Goal: Book appointment/travel/reservation

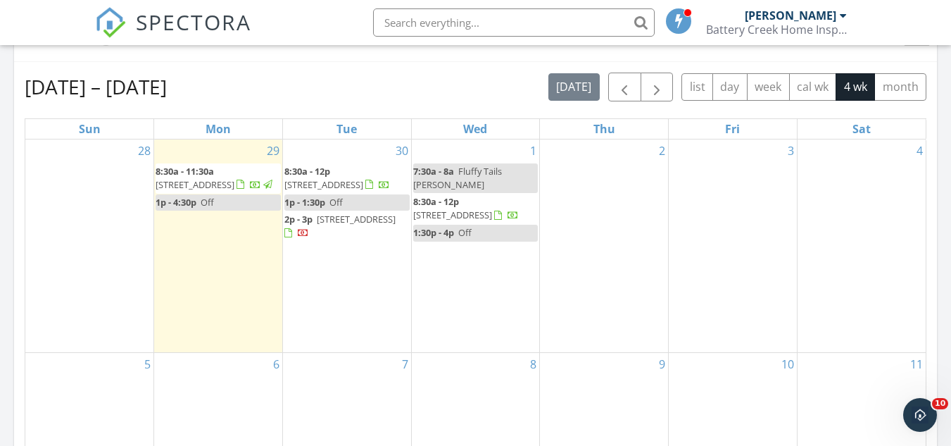
scroll to position [629, 0]
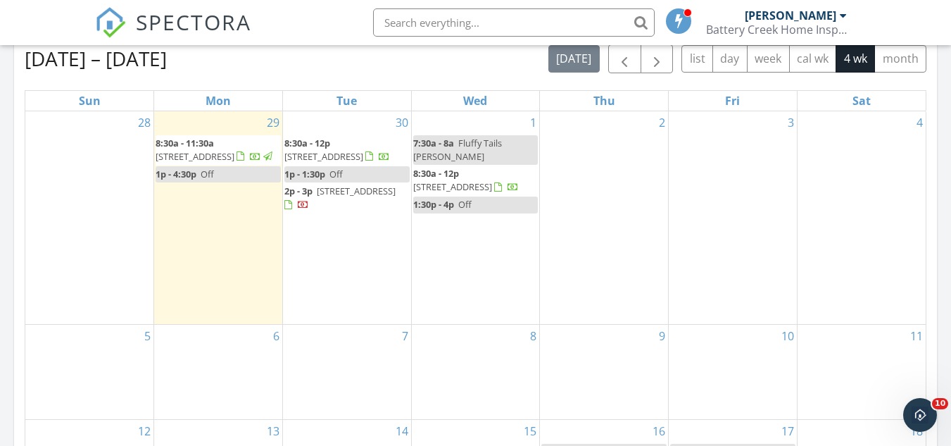
click at [364, 163] on span "8:30a - 12p 823 Island Cir W, Saint Helena Island 29920" at bounding box center [347, 150] width 125 height 27
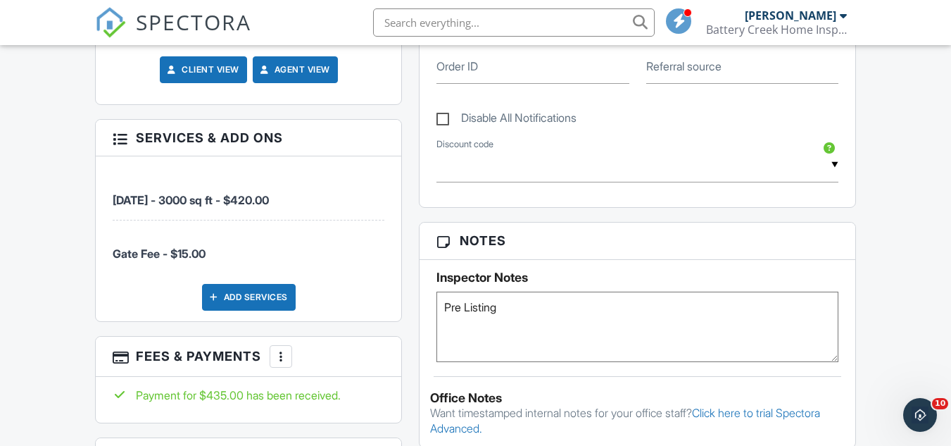
scroll to position [742, 0]
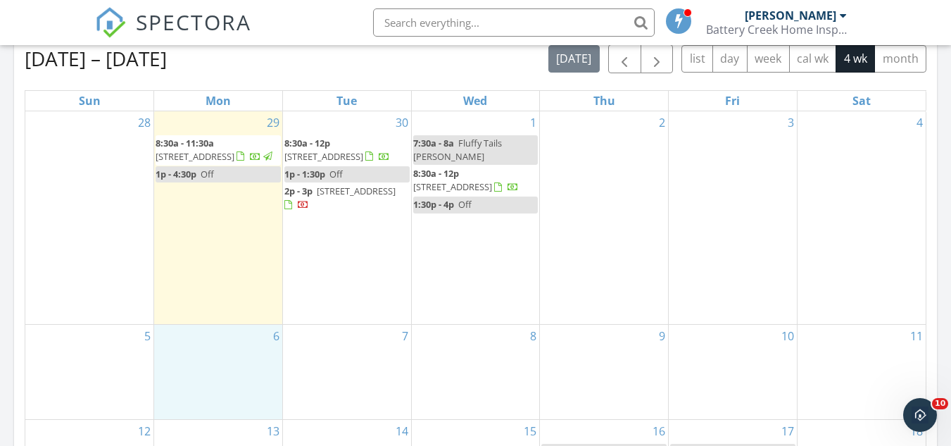
click at [242, 363] on div "6" at bounding box center [218, 372] width 128 height 94
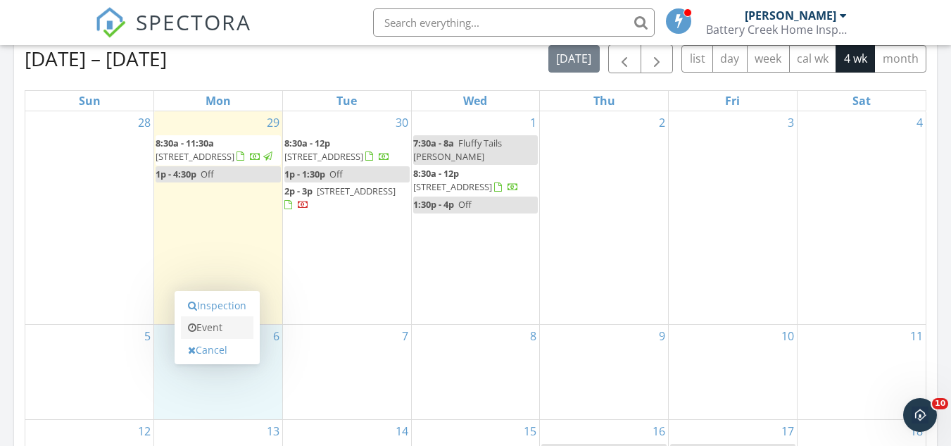
click at [219, 327] on link "Event" at bounding box center [217, 327] width 73 height 23
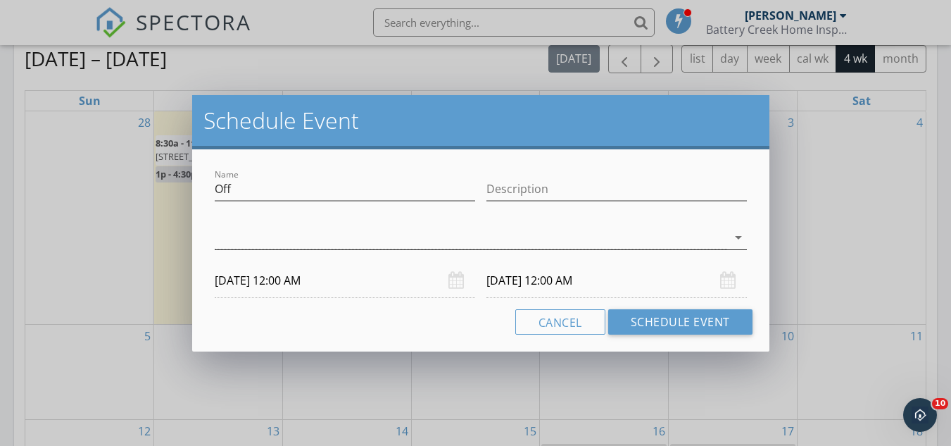
click at [275, 239] on div at bounding box center [471, 237] width 513 height 23
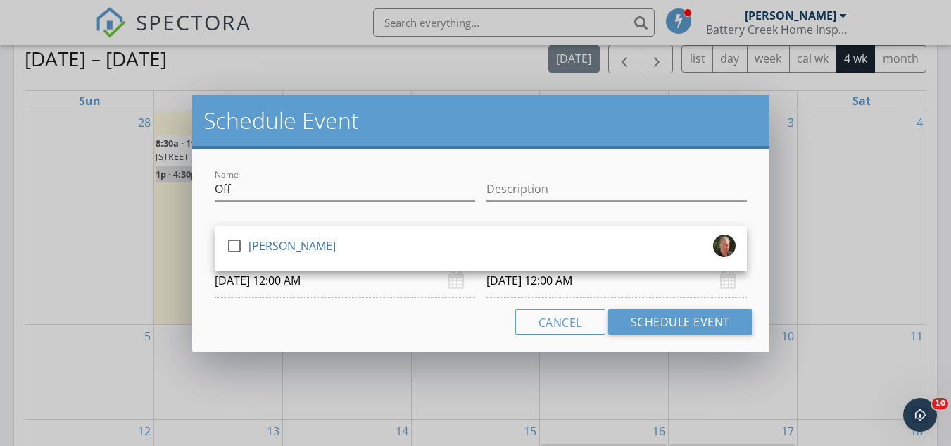
click at [275, 239] on div "[PERSON_NAME]" at bounding box center [292, 246] width 87 height 23
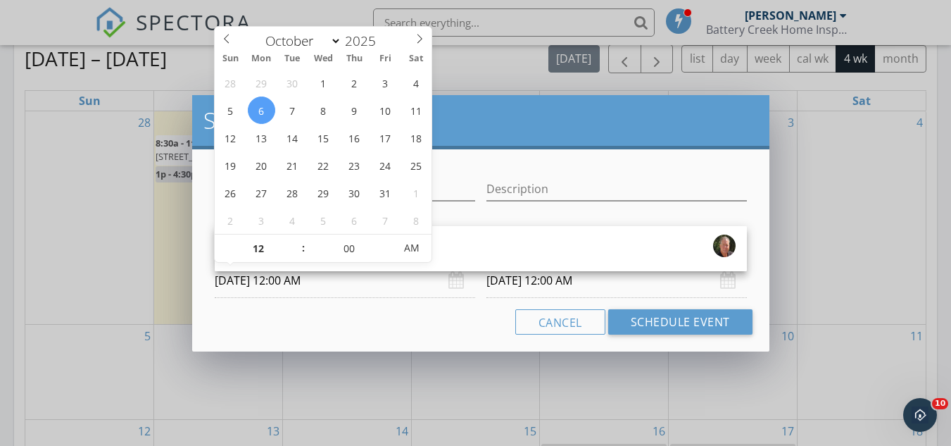
click at [298, 292] on input "10/06/2025 12:00 AM" at bounding box center [345, 280] width 261 height 35
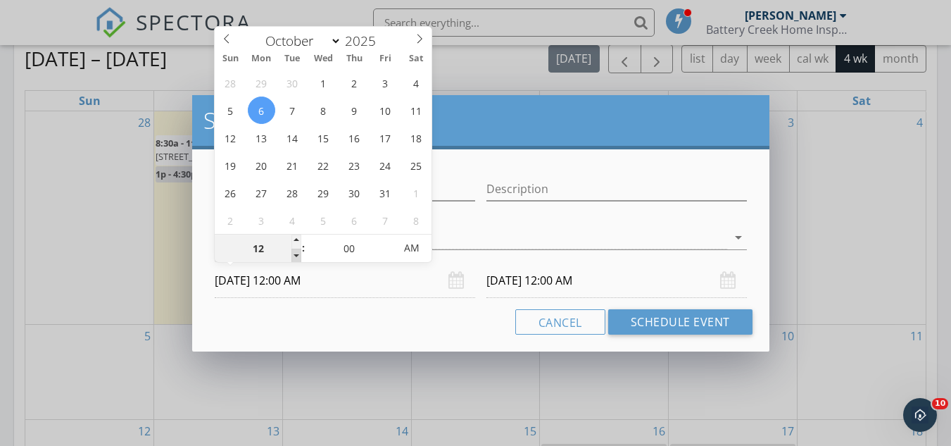
type input "11"
type input "10/06/2025 11:00 PM"
click at [294, 258] on span at bounding box center [297, 256] width 10 height 14
type input "10"
type input "10/06/2025 10:00 PM"
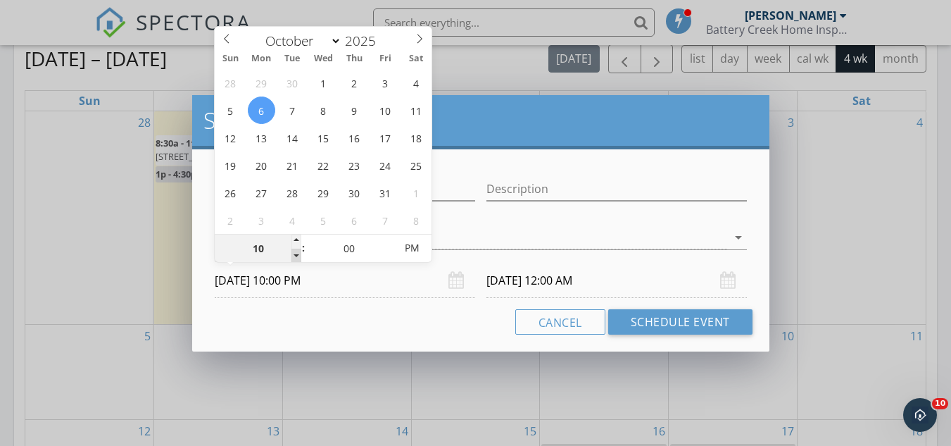
click at [294, 258] on span at bounding box center [297, 256] width 10 height 14
type input "09"
type input "10/06/2025 9:00 PM"
click at [294, 258] on span at bounding box center [297, 256] width 10 height 14
type input "08"
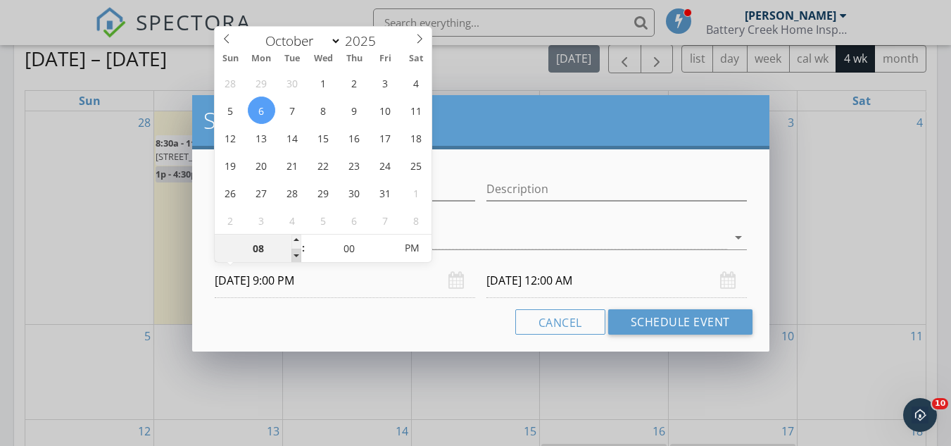
type input "10/06/2025 8:00 PM"
click at [294, 258] on span at bounding box center [297, 256] width 10 height 14
type input "10/07/2025 8:00 PM"
type input "07"
type input "10/06/2025 7:00 PM"
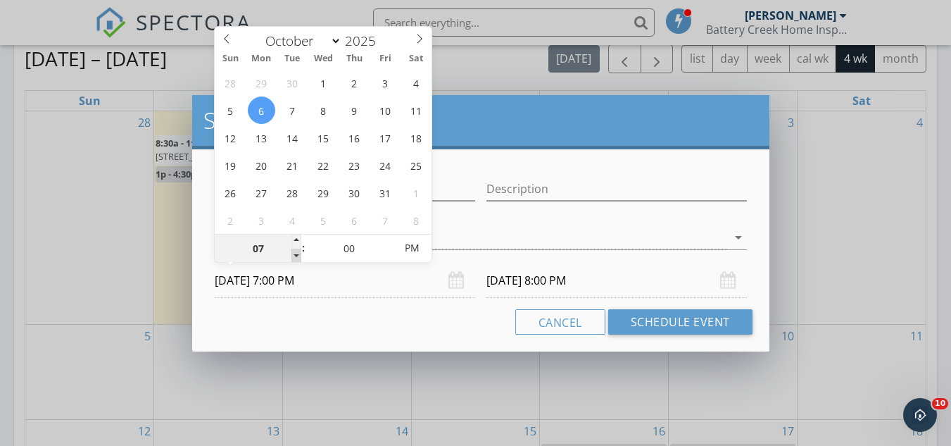
click at [294, 258] on span at bounding box center [297, 256] width 10 height 14
type input "10/07/2025 7:00 PM"
type input "10/06/2025 7:00 AM"
click at [403, 246] on span "PM" at bounding box center [412, 248] width 39 height 28
click at [529, 282] on input "10/07/2025 7:00 AM" at bounding box center [617, 280] width 261 height 35
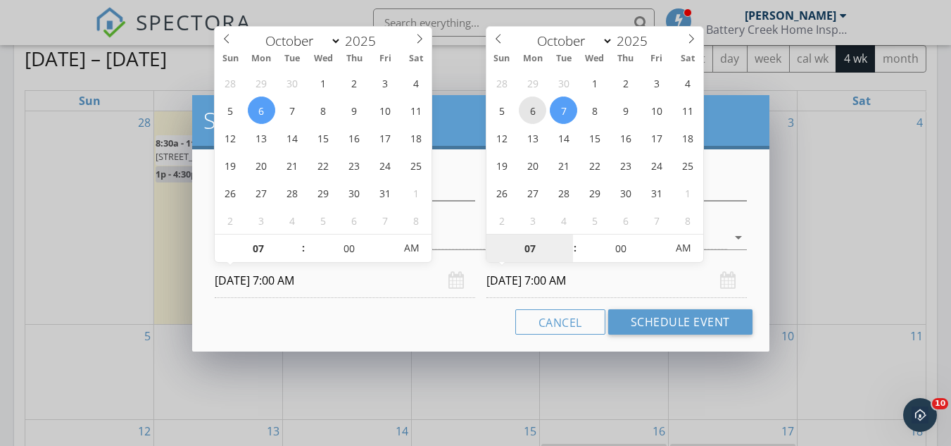
type input "10/06/2025 7:00 AM"
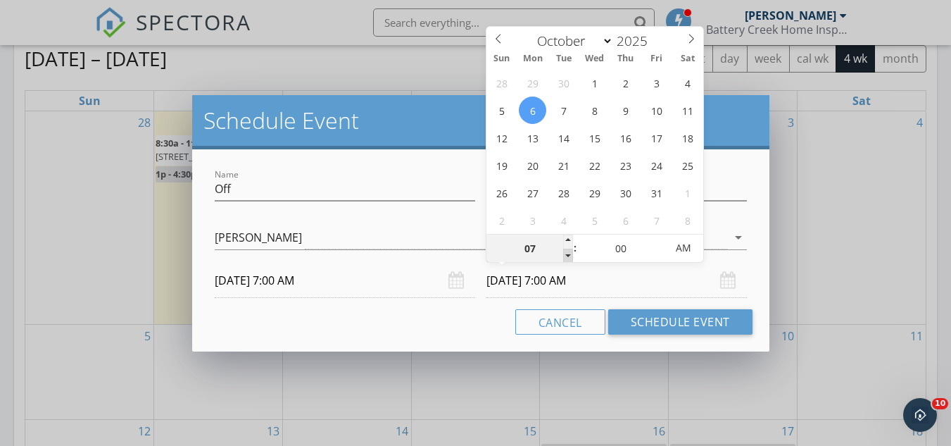
type input "06"
type input "10/06/2025 6:00 AM"
click at [566, 259] on span at bounding box center [568, 256] width 10 height 14
type input "07"
type input "10/06/2025 7:00 AM"
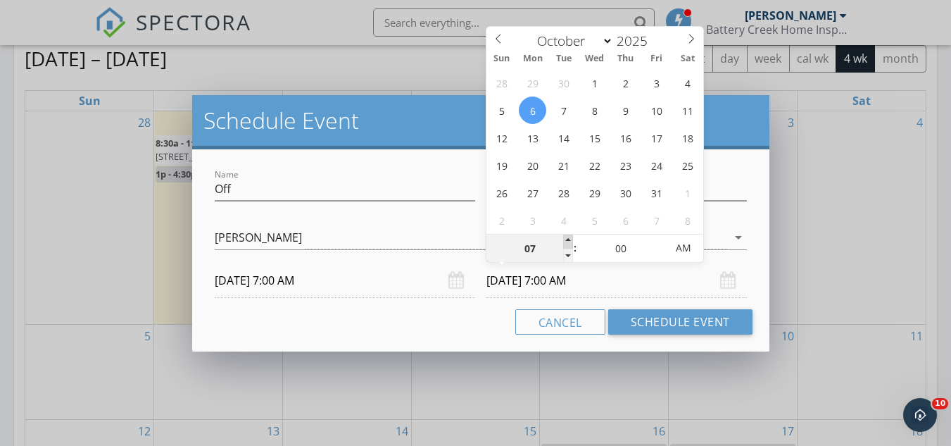
click at [570, 239] on span at bounding box center [568, 242] width 10 height 14
type input "05"
type input "10/06/2025 7:05 AM"
click at [663, 242] on span at bounding box center [659, 242] width 10 height 14
type input "10"
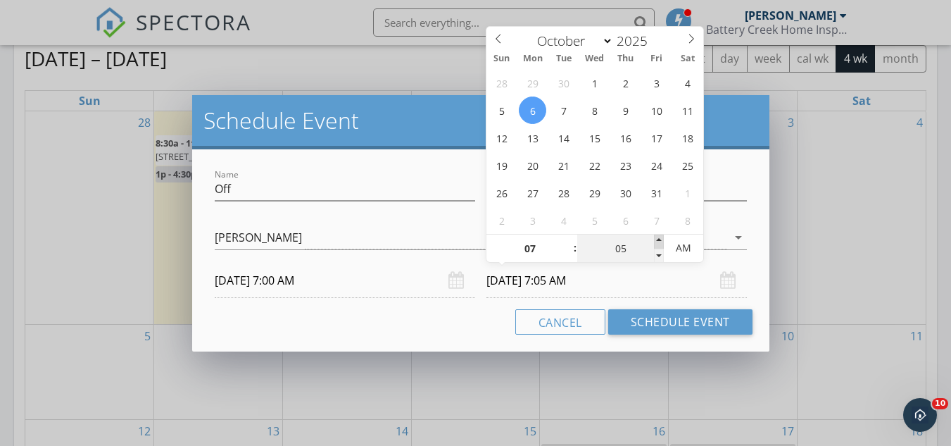
type input "10/06/2025 7:10 AM"
click at [663, 242] on span at bounding box center [659, 242] width 10 height 14
type input "15"
type input "10/06/2025 7:15 AM"
click at [663, 242] on span at bounding box center [659, 242] width 10 height 14
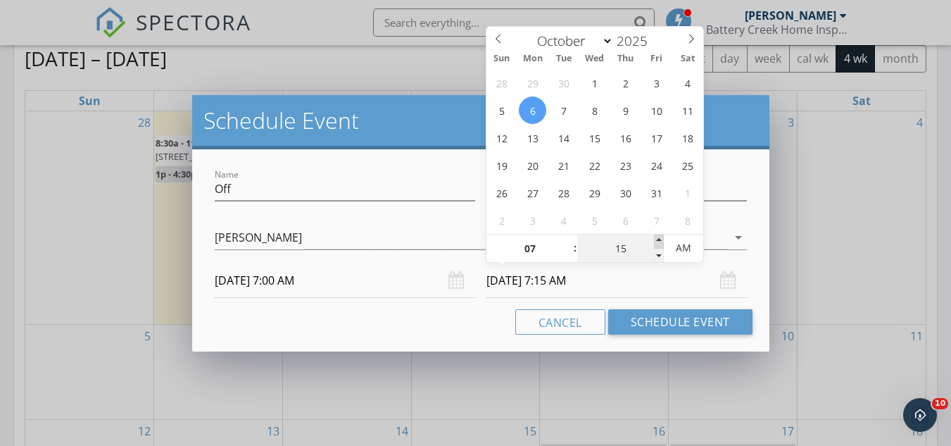
type input "20"
type input "10/06/2025 7:20 AM"
click at [663, 242] on span at bounding box center [659, 242] width 10 height 14
type input "25"
type input "10/06/2025 7:25 AM"
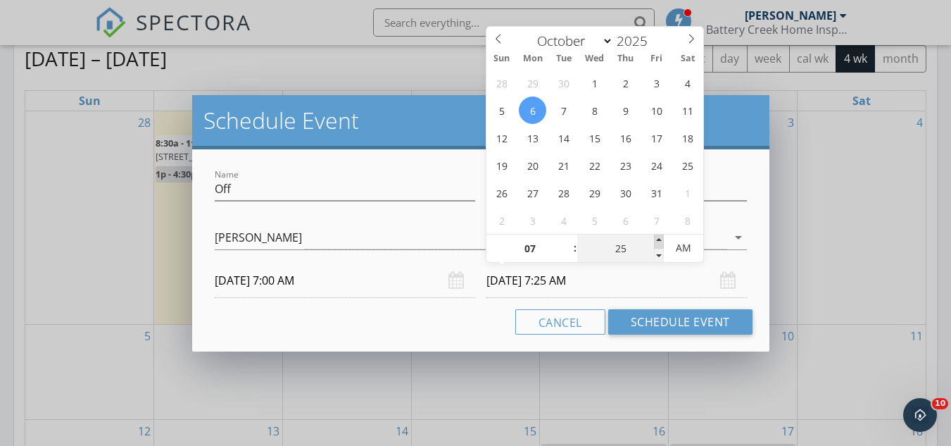
click at [663, 242] on span at bounding box center [659, 242] width 10 height 14
type input "30"
type input "10/06/2025 7:30 AM"
click at [663, 242] on span at bounding box center [659, 242] width 10 height 14
click at [247, 182] on input "Off" at bounding box center [345, 188] width 261 height 23
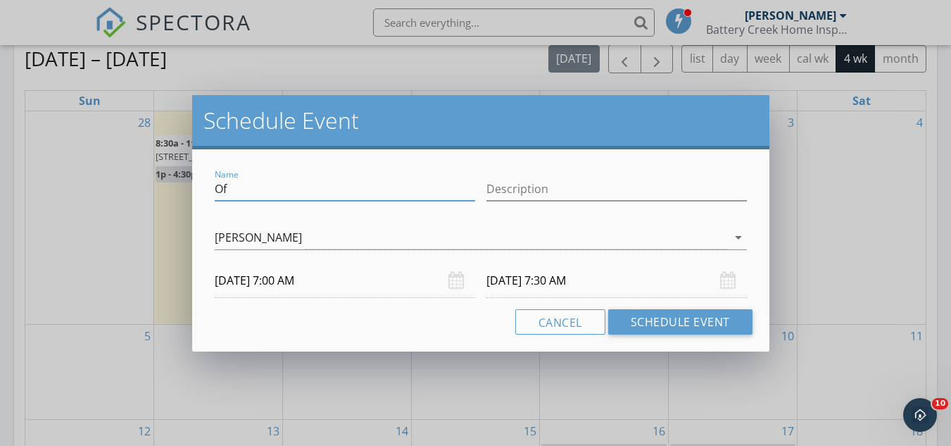
type input "O"
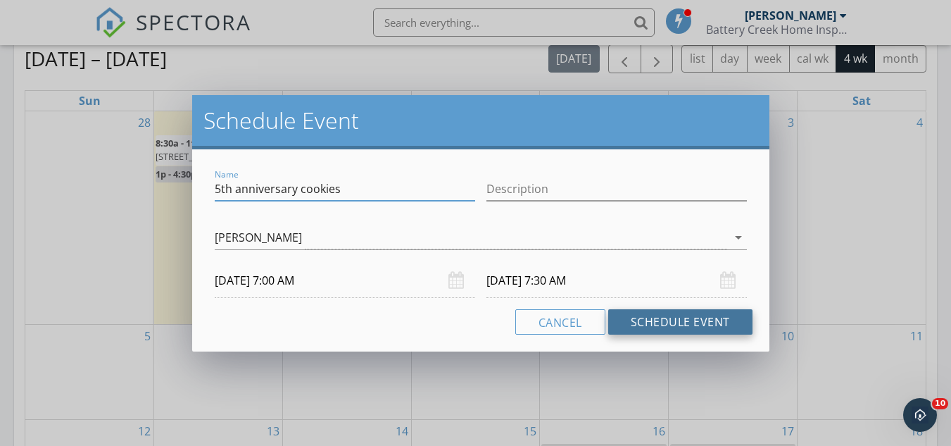
type input "5th anniversary cookies"
click at [647, 319] on button "Schedule Event" at bounding box center [680, 321] width 144 height 25
